Goal: Navigation & Orientation: Find specific page/section

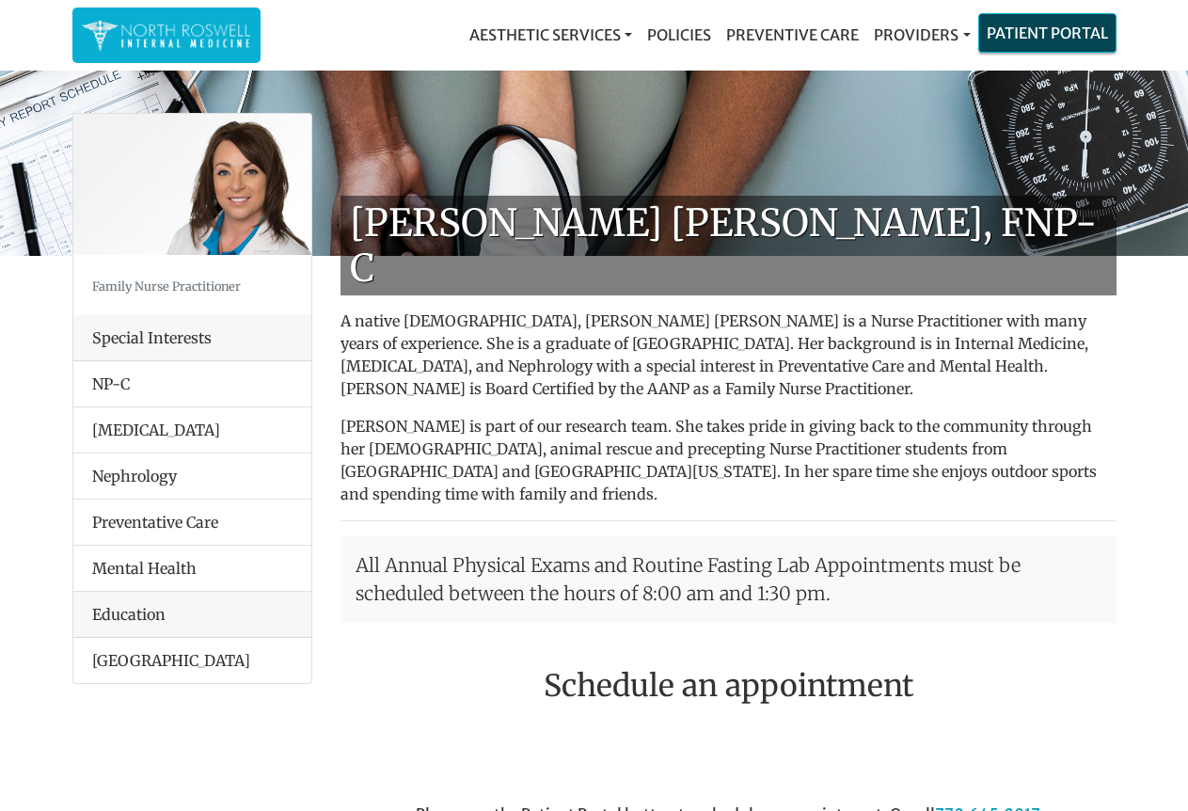
click at [979, 52] on link "Patient Portal" at bounding box center [1047, 33] width 136 height 38
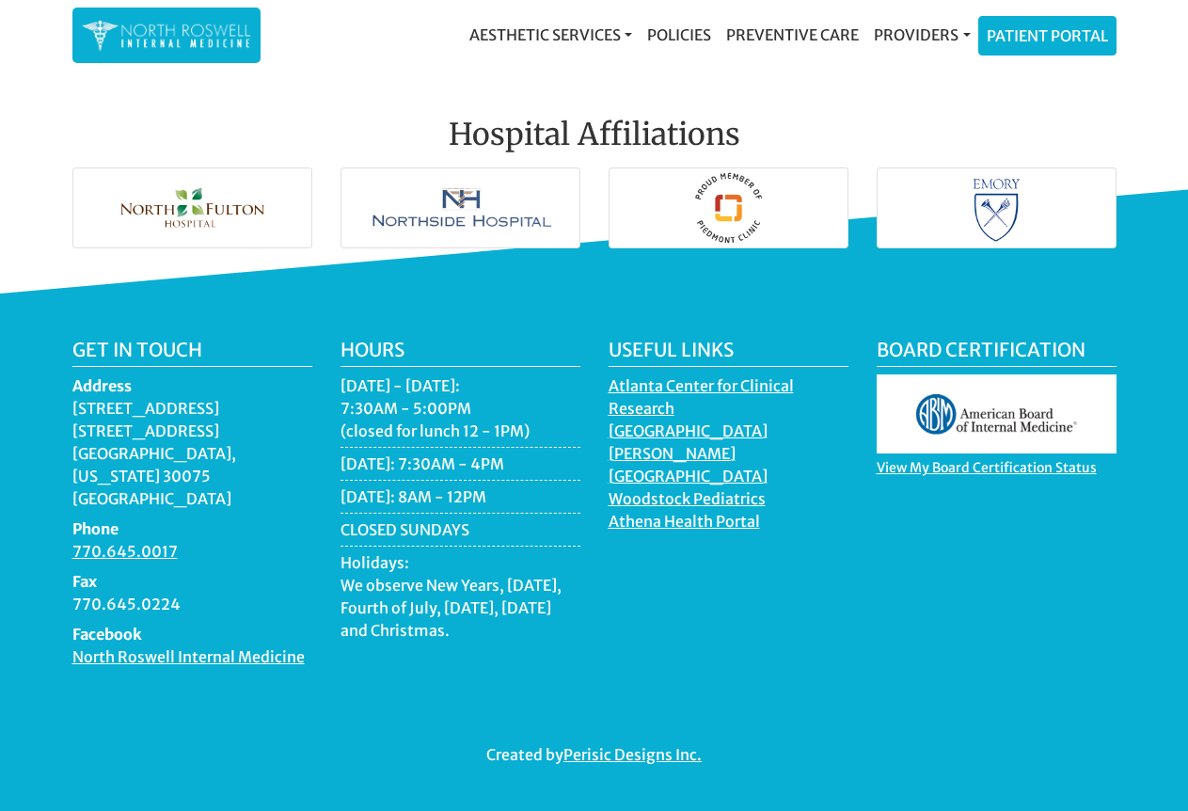
scroll to position [4233, 0]
